Goal: Task Accomplishment & Management: Use online tool/utility

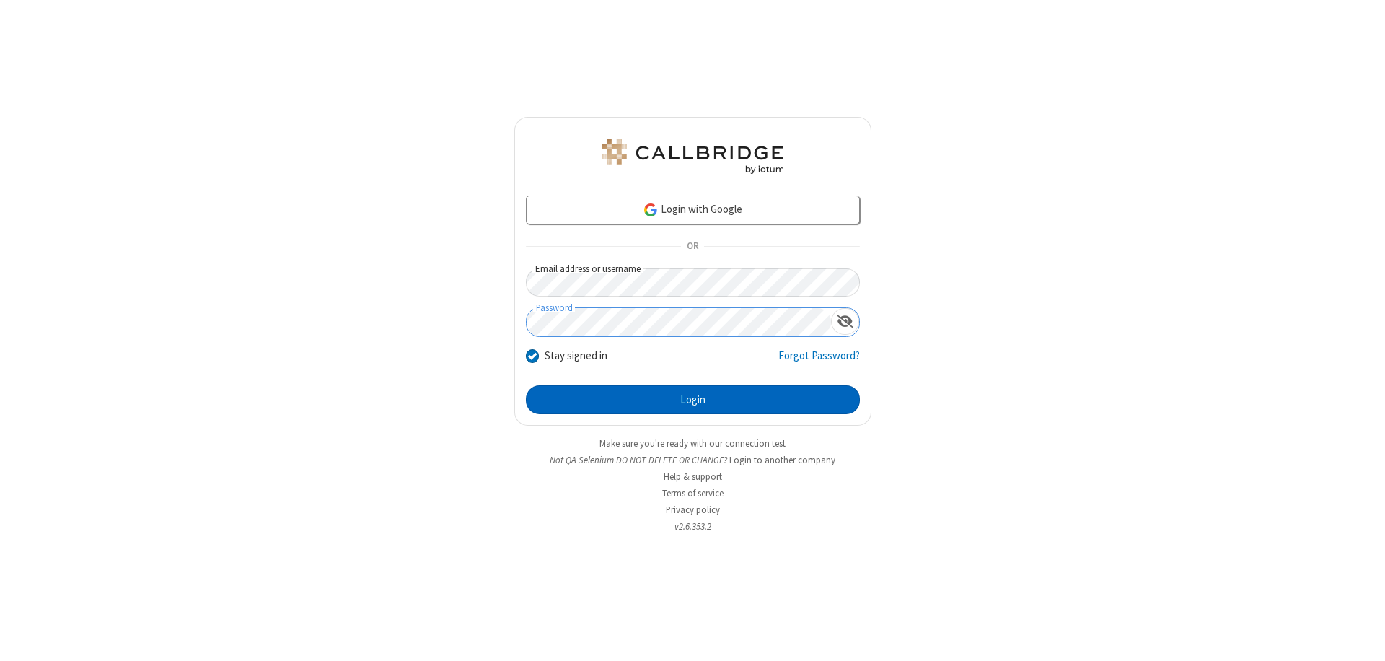
click at [693, 400] on button "Login" at bounding box center [693, 399] width 334 height 29
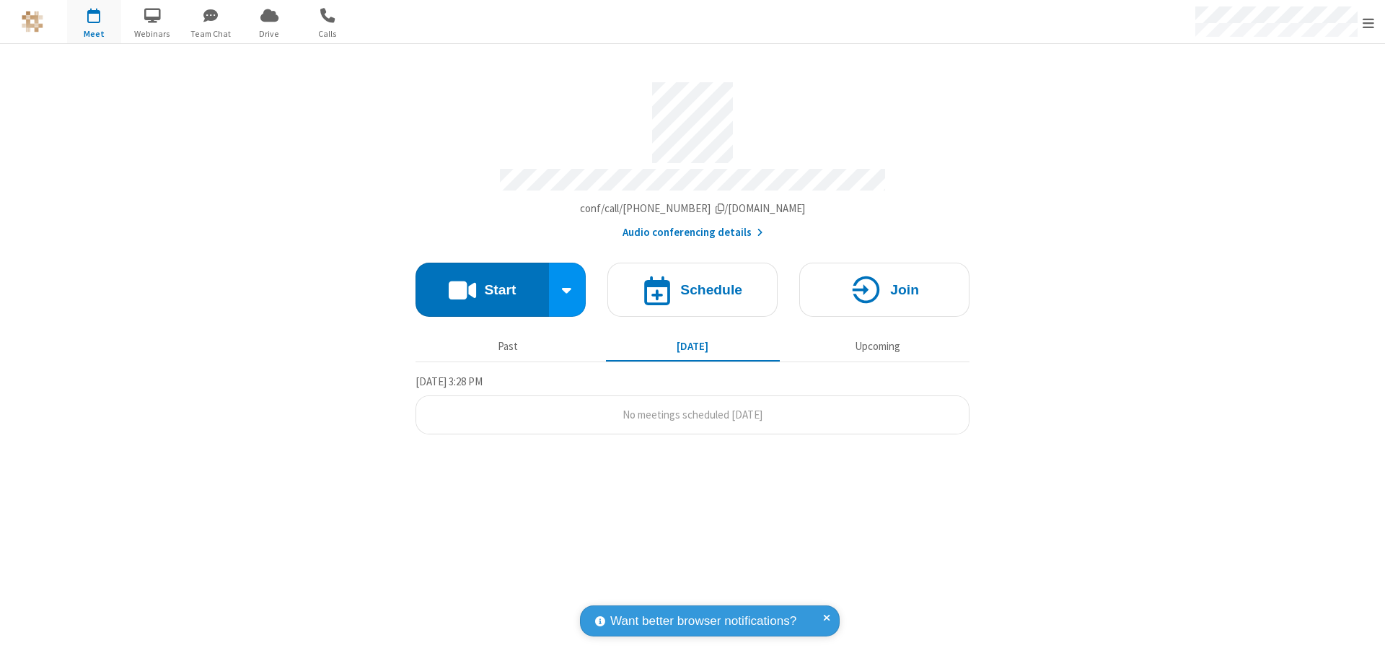
click at [482, 283] on button "Start" at bounding box center [482, 290] width 133 height 54
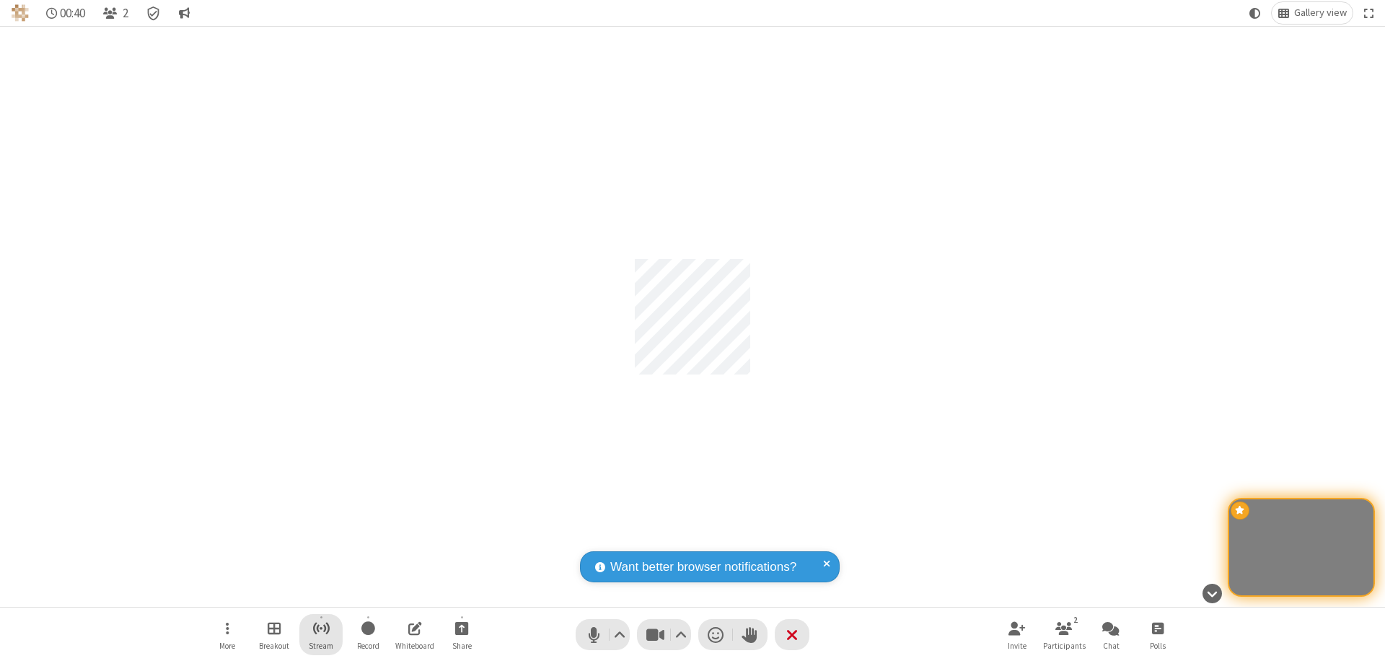
click at [321, 634] on span "Start streaming" at bounding box center [321, 628] width 18 height 18
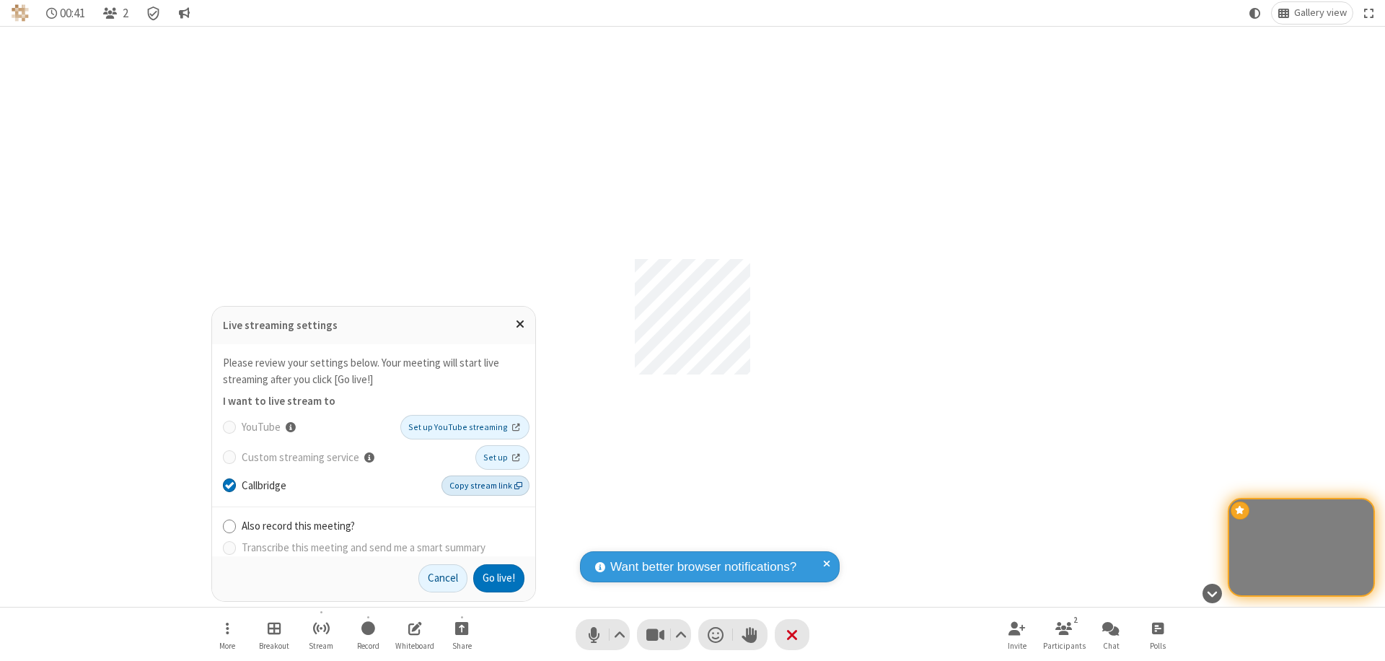
click at [487, 485] on span "Copy stream link" at bounding box center [486, 485] width 73 height 13
click at [498, 578] on button "Go live!" at bounding box center [498, 578] width 51 height 29
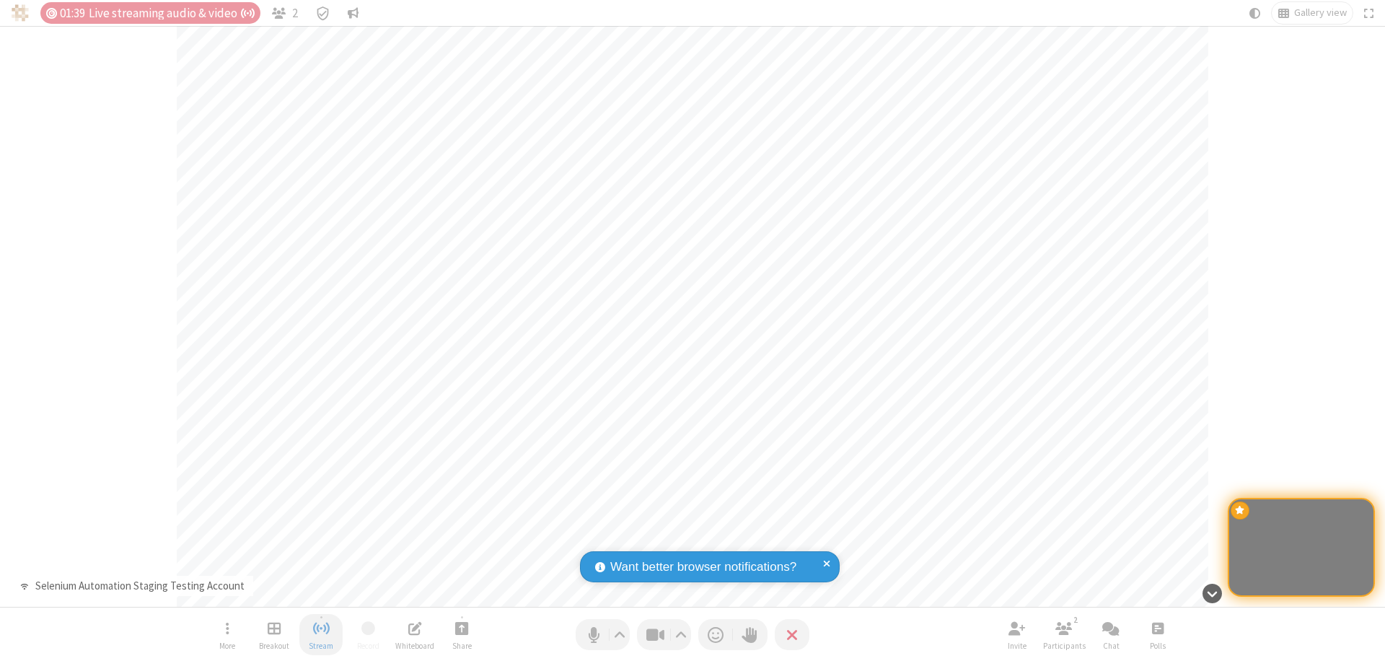
click at [321, 634] on span "Stop streaming" at bounding box center [321, 628] width 18 height 18
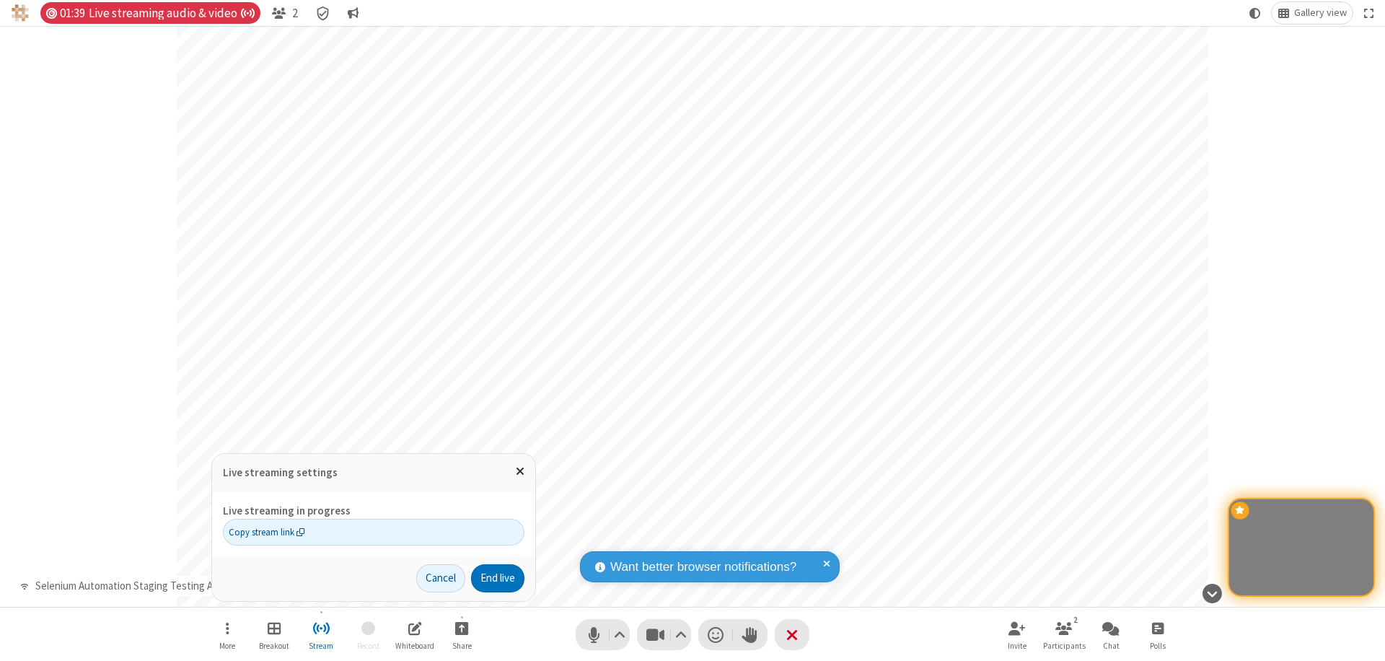
click at [496, 578] on button "End live" at bounding box center [497, 578] width 53 height 29
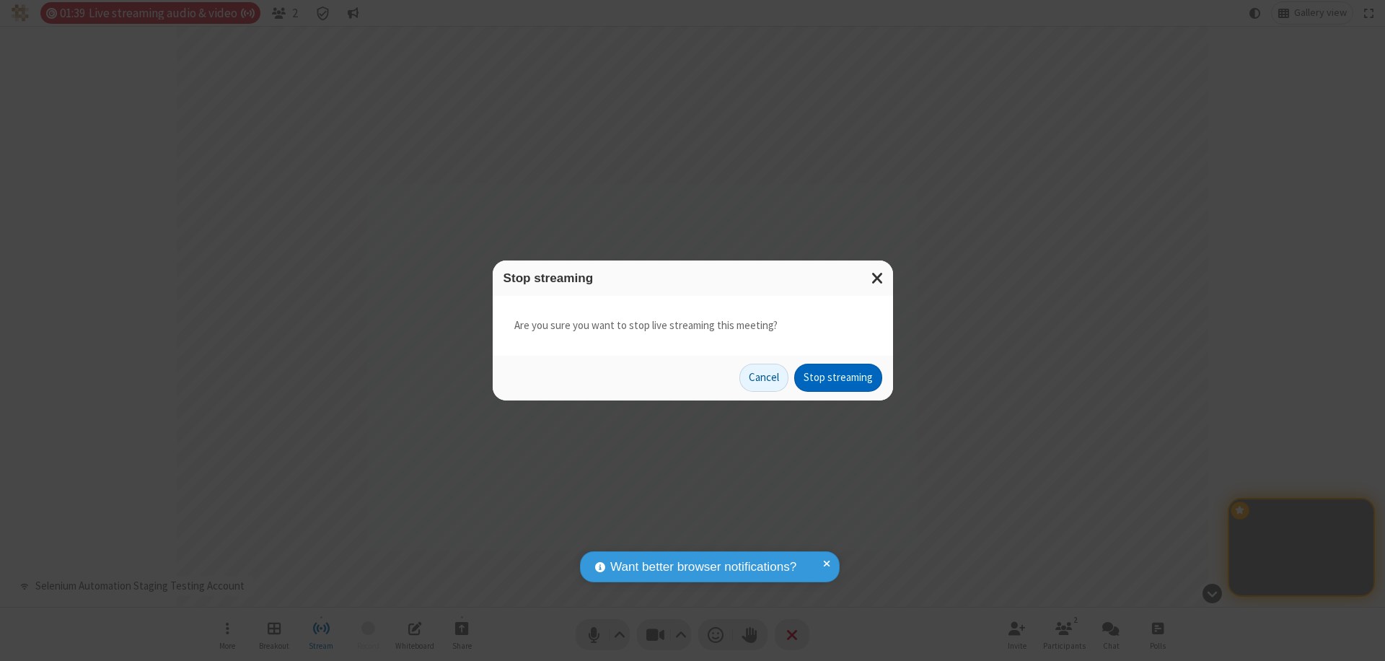
click at [838, 377] on button "Stop streaming" at bounding box center [838, 378] width 88 height 29
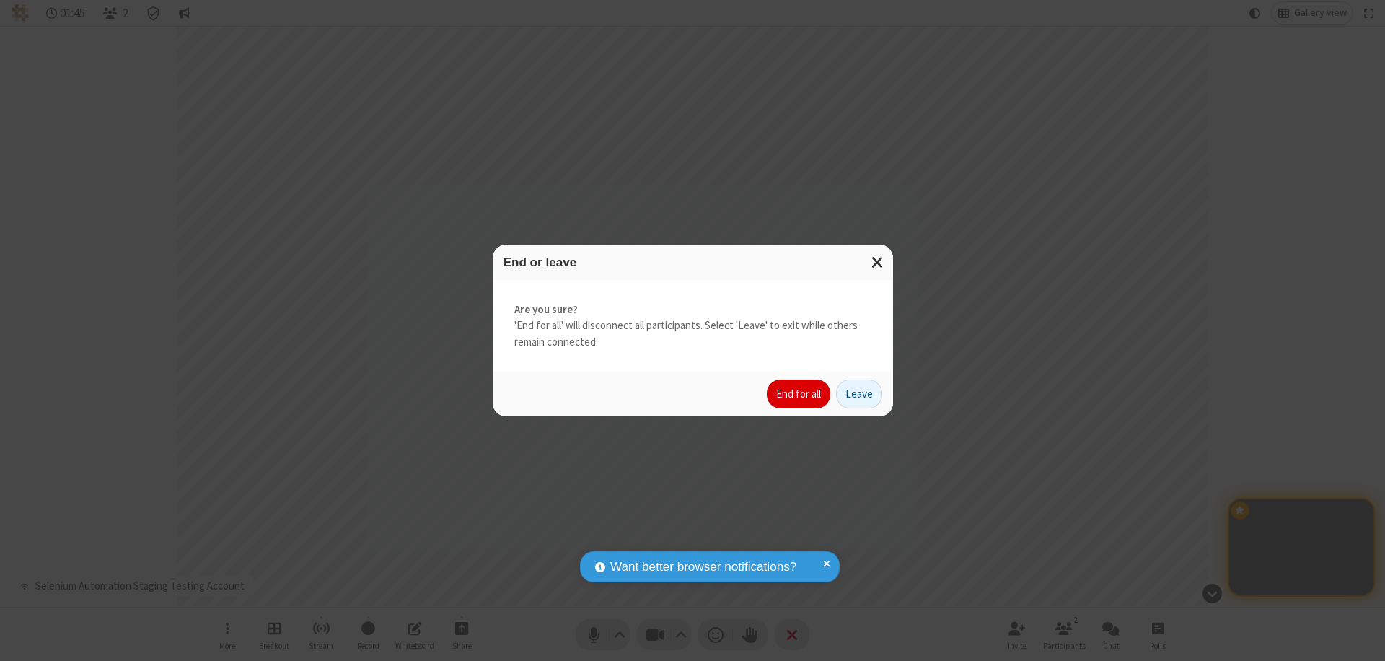
click at [799, 394] on button "End for all" at bounding box center [798, 394] width 63 height 29
